Goal: Book appointment/travel/reservation

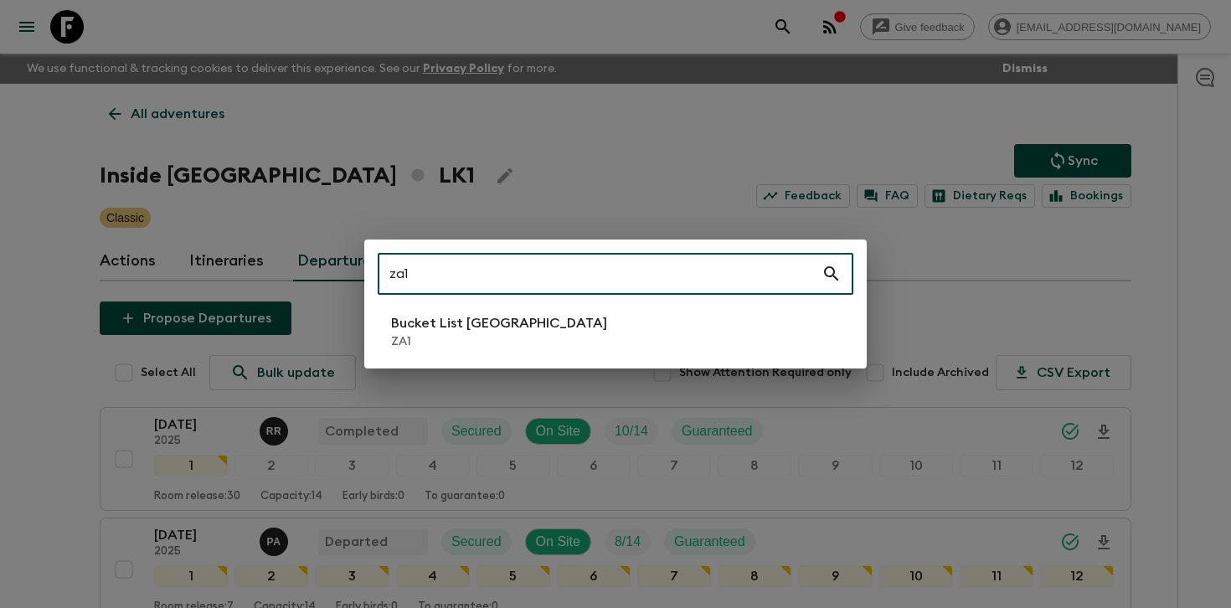
type input "za1"
click at [496, 321] on p "Bucket List [GEOGRAPHIC_DATA]" at bounding box center [499, 323] width 216 height 20
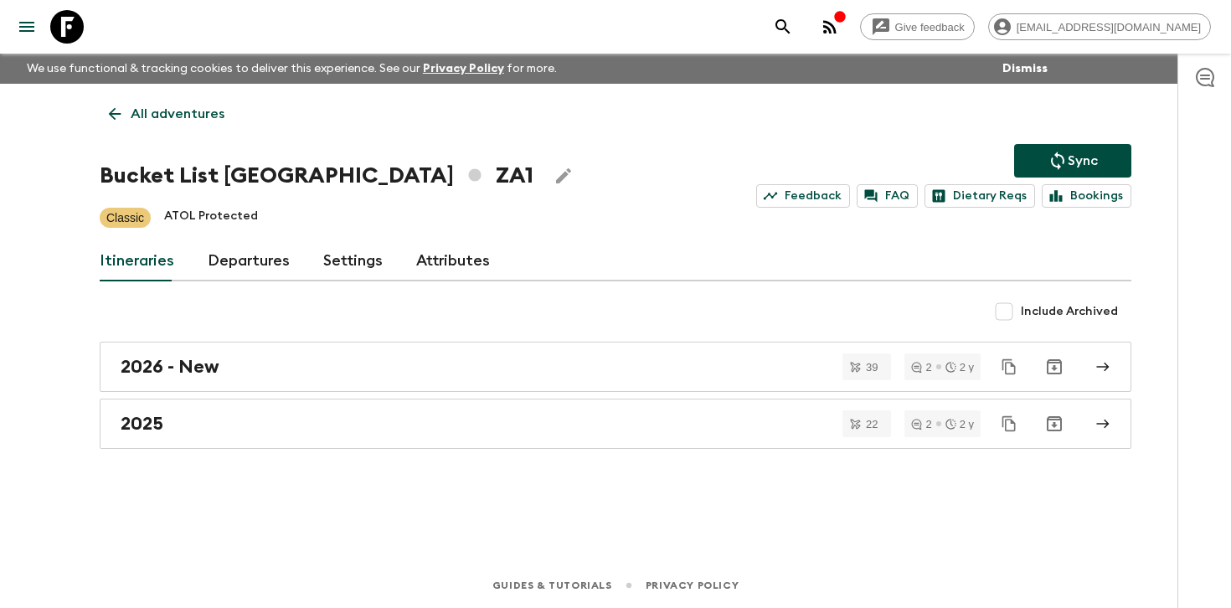
click at [270, 255] on link "Departures" at bounding box center [249, 261] width 82 height 40
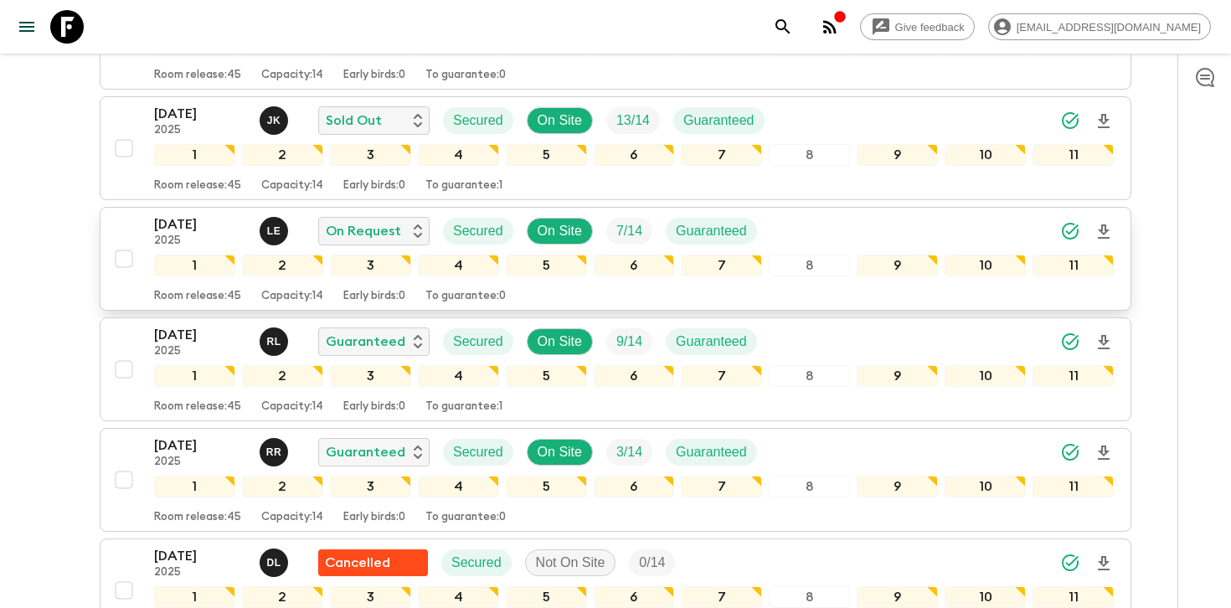
scroll to position [983, 0]
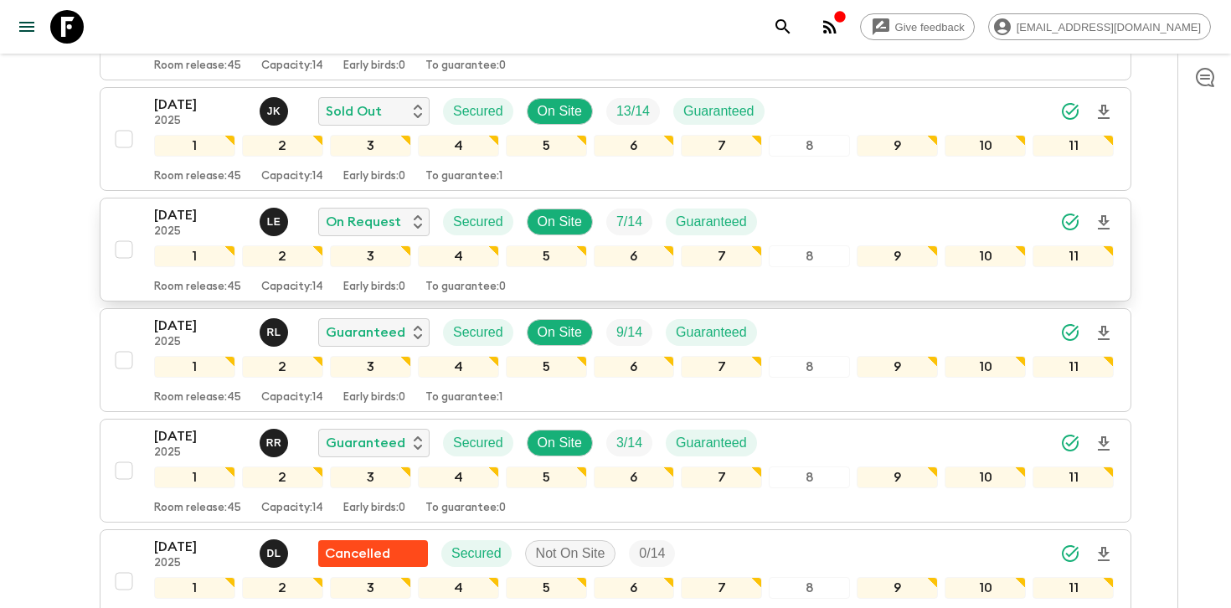
click at [826, 222] on div "[DATE] 2025 L E On Request Secured On Site 7 / 14 Guaranteed" at bounding box center [633, 221] width 959 height 33
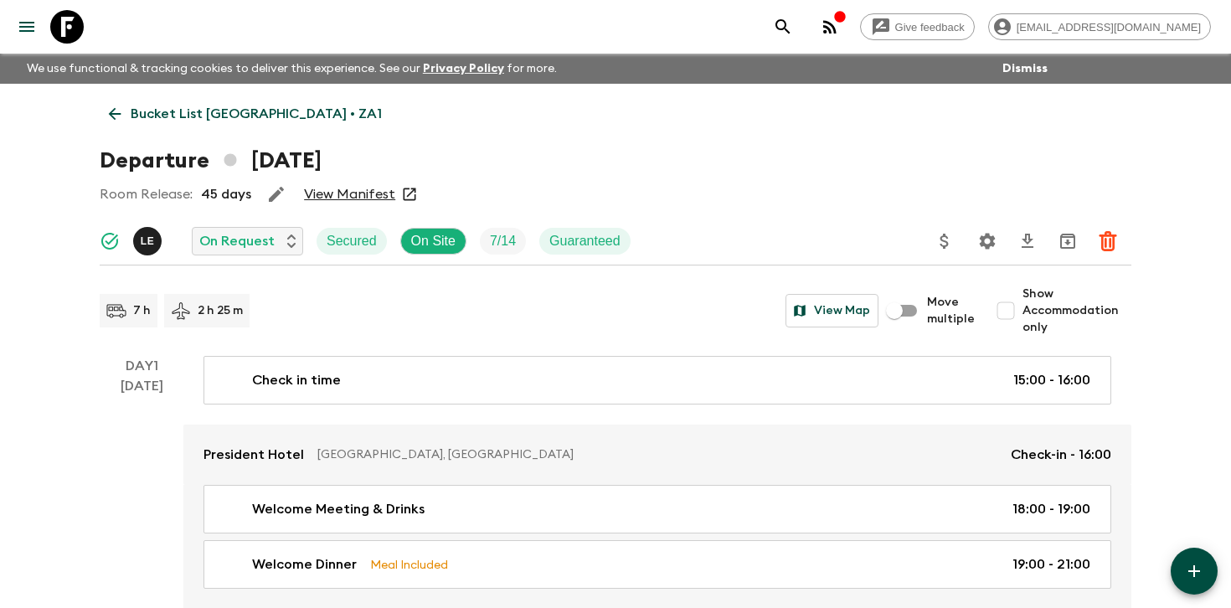
click at [1017, 296] on input "Show Accommodation only" at bounding box center [1005, 310] width 33 height 33
checkbox input "true"
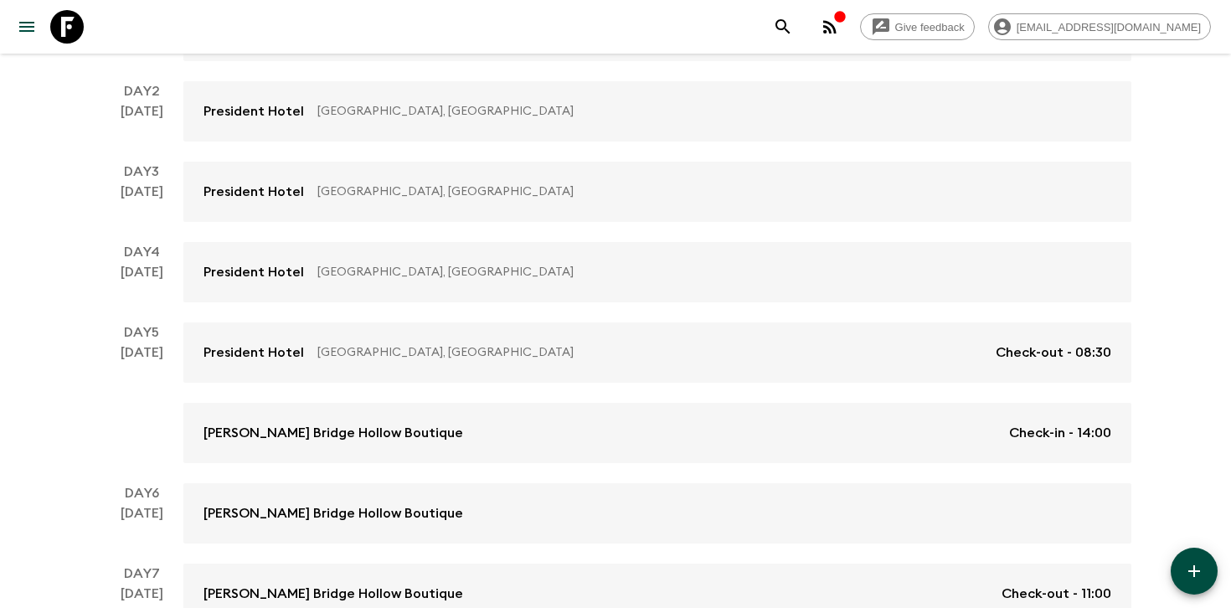
scroll to position [354, 0]
